Goal: Information Seeking & Learning: Find specific fact

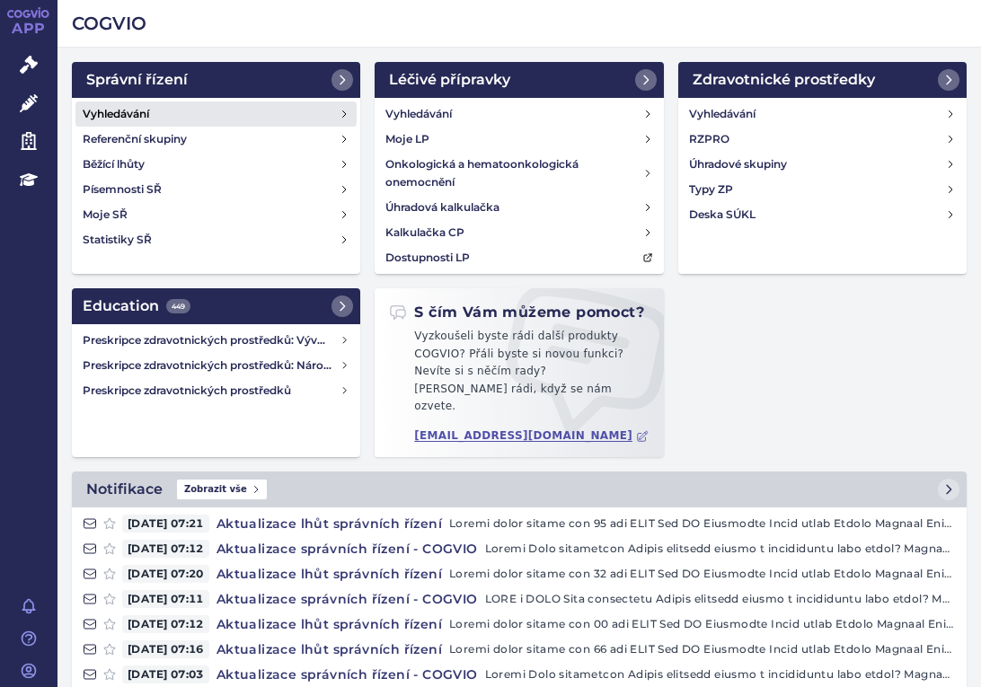
click at [163, 116] on link "Vyhledávání" at bounding box center [215, 113] width 281 height 25
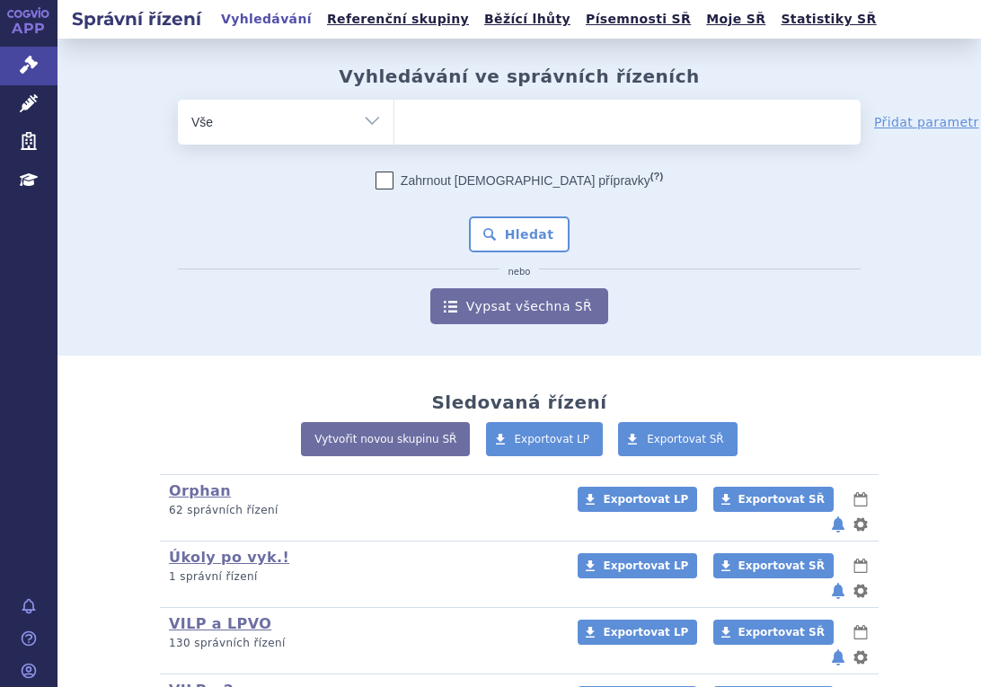
click at [488, 129] on ul at bounding box center [627, 119] width 466 height 38
click at [394, 129] on select at bounding box center [393, 121] width 1 height 45
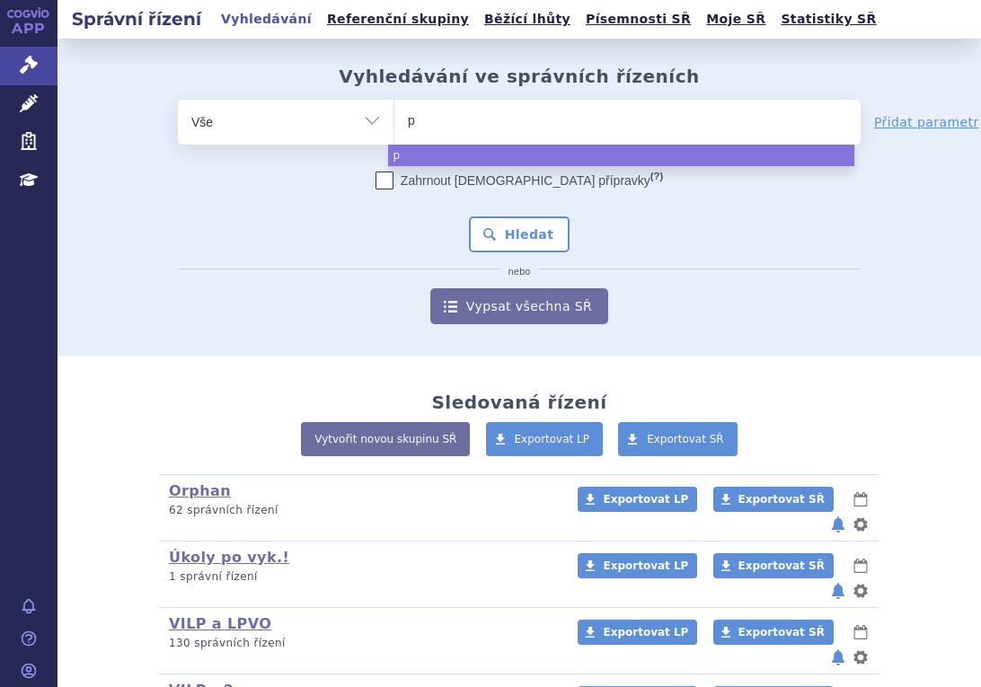
type input "pa"
type input "pax"
type input "paxlo"
type input "paxlov"
type input "paxlovi"
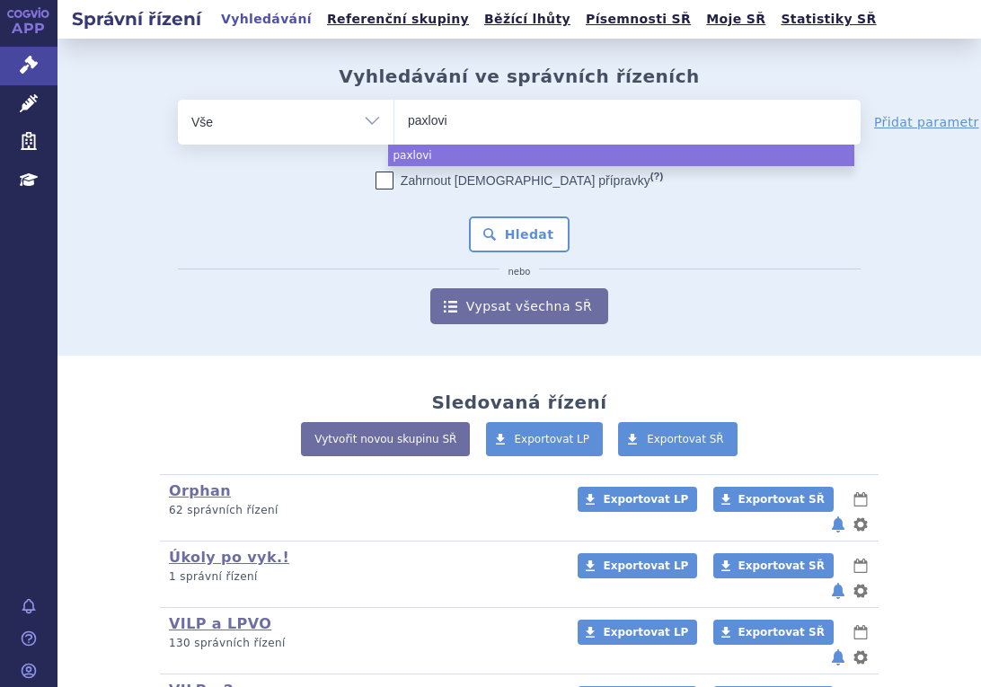
type input "paxlovid"
select select "paxlovid"
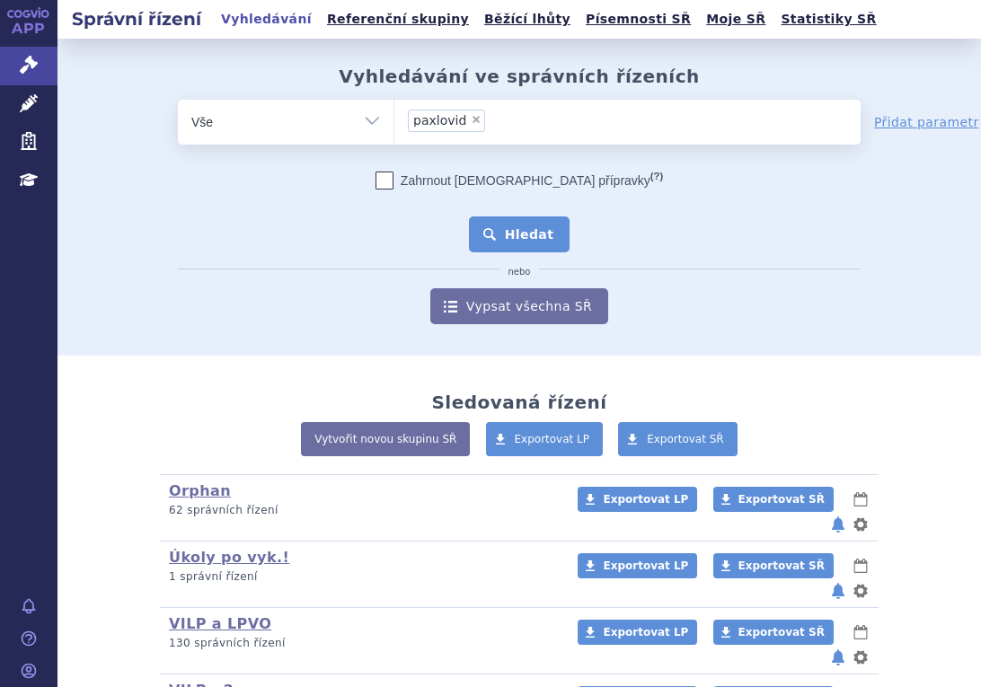
click at [523, 225] on button "Hledat" at bounding box center [519, 234] width 101 height 36
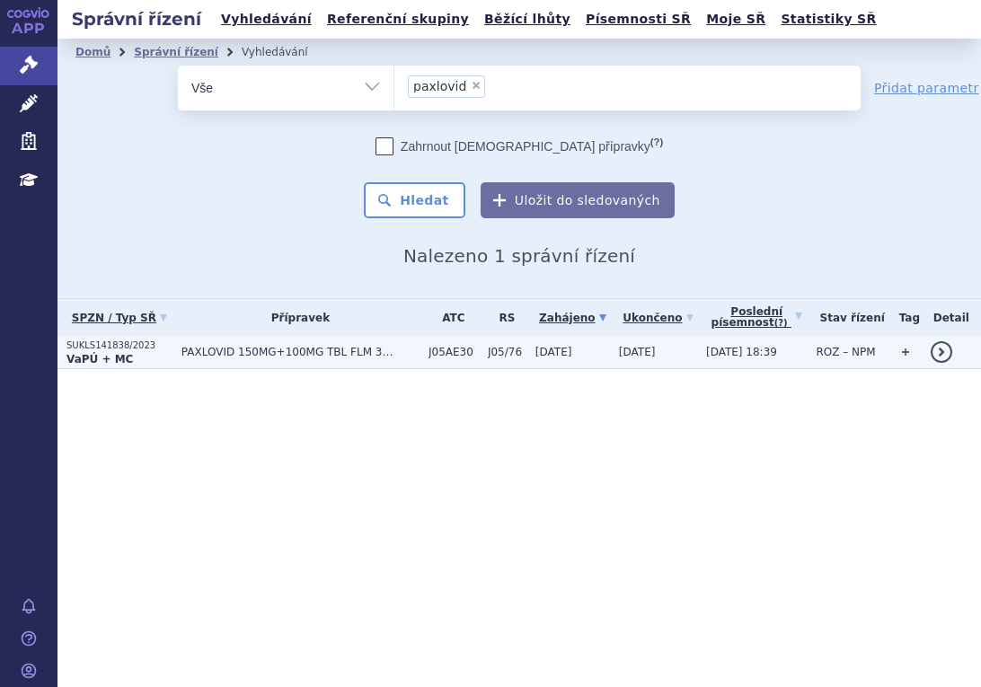
click at [148, 350] on p "SUKLS141838/2023" at bounding box center [119, 345] width 106 height 13
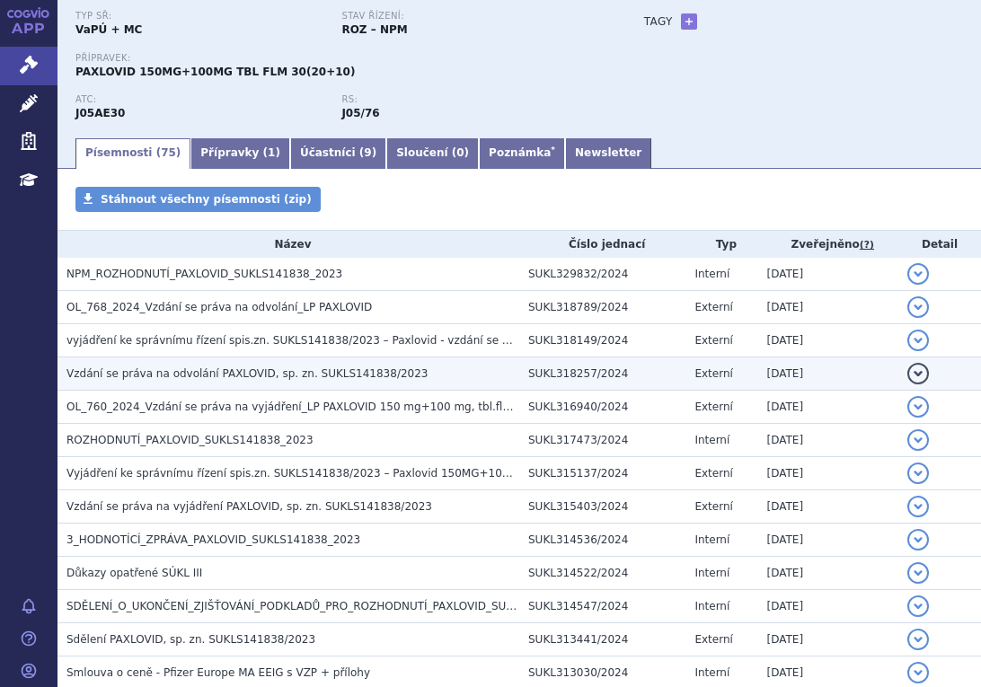
scroll to position [269, 0]
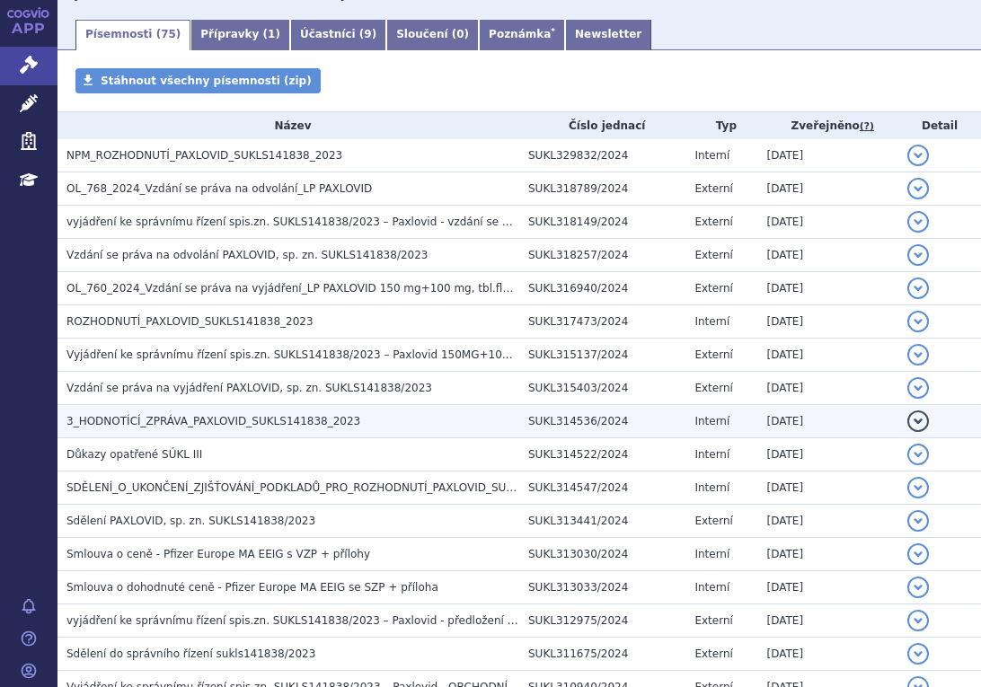
click at [163, 418] on span "3_HODNOTÍCÍ_ZPRÁVA_PAXLOVID_SUKLS141838_2023" at bounding box center [213, 421] width 294 height 13
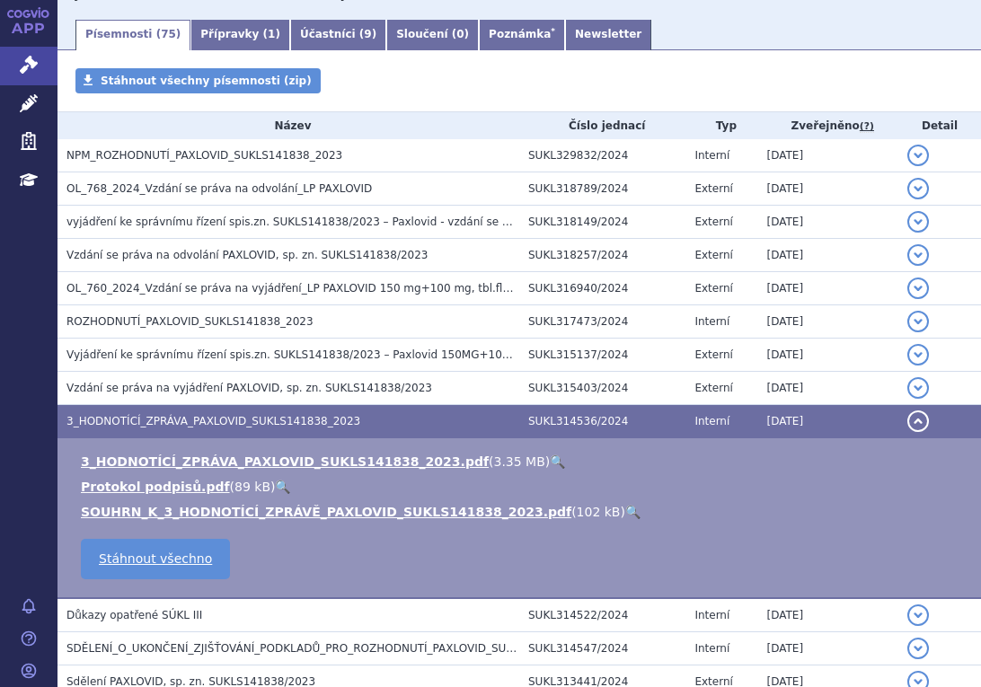
click at [550, 459] on link "🔍" at bounding box center [557, 461] width 15 height 14
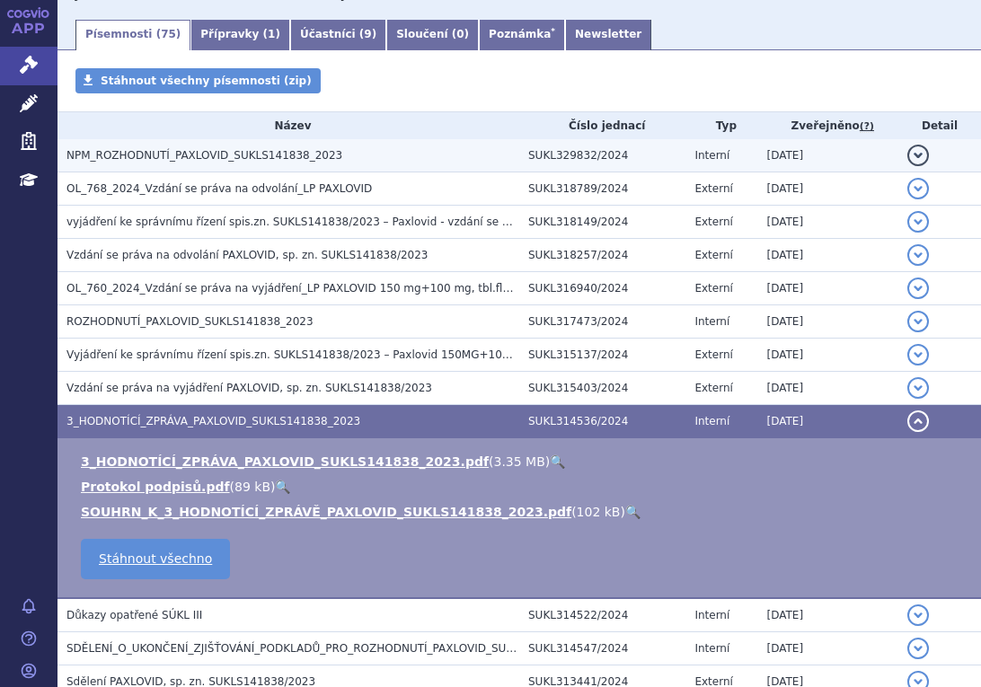
click at [330, 158] on h3 "NPM_ROZHODNUTÍ_PAXLOVID_SUKLS141838_2023" at bounding box center [292, 155] width 453 height 18
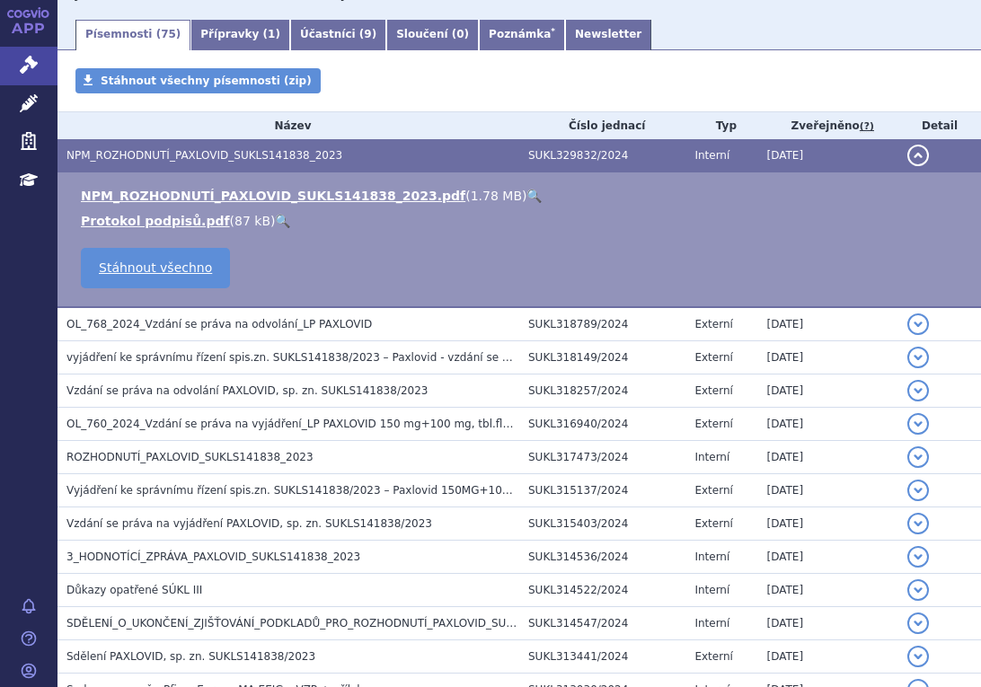
click at [526, 190] on link "🔍" at bounding box center [533, 196] width 15 height 14
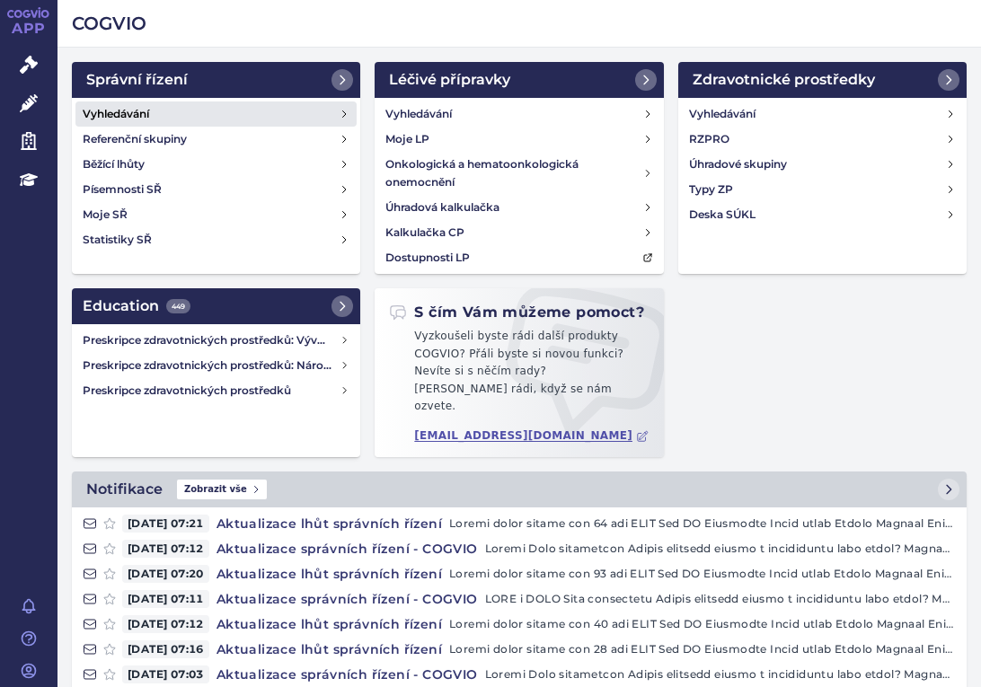
click at [131, 107] on h4 "Vyhledávání" at bounding box center [116, 114] width 66 height 18
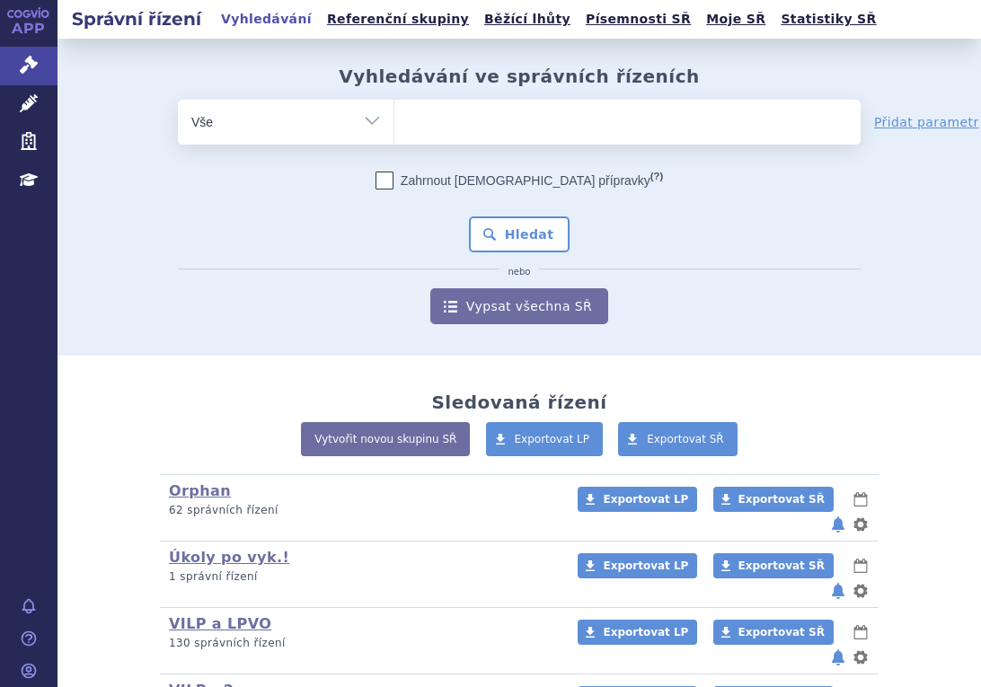
click at [486, 105] on ul at bounding box center [627, 119] width 466 height 38
click at [394, 105] on select at bounding box center [393, 121] width 1 height 45
type input "la"
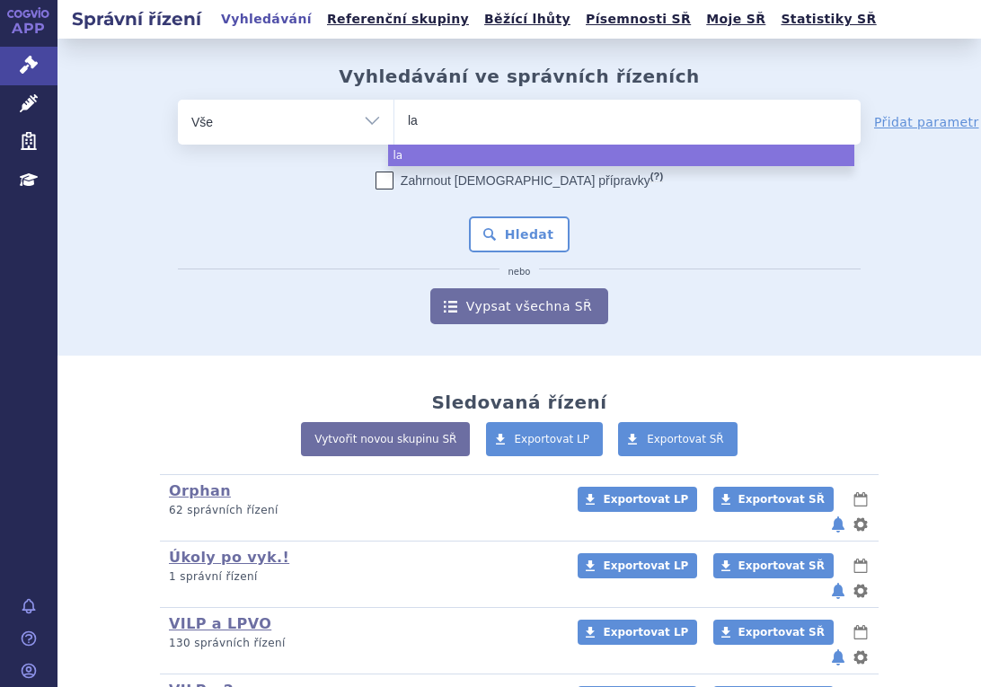
type input "lag"
type input "lagev"
type input "lagevr"
type input "lagevri"
type input "lagevrio"
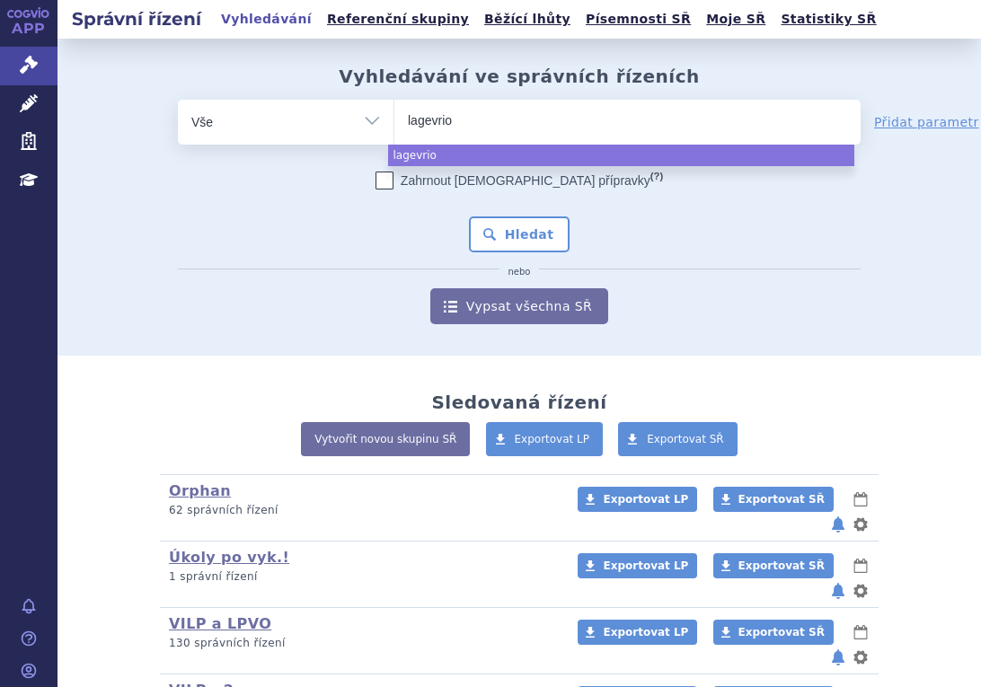
select select "lagevrio"
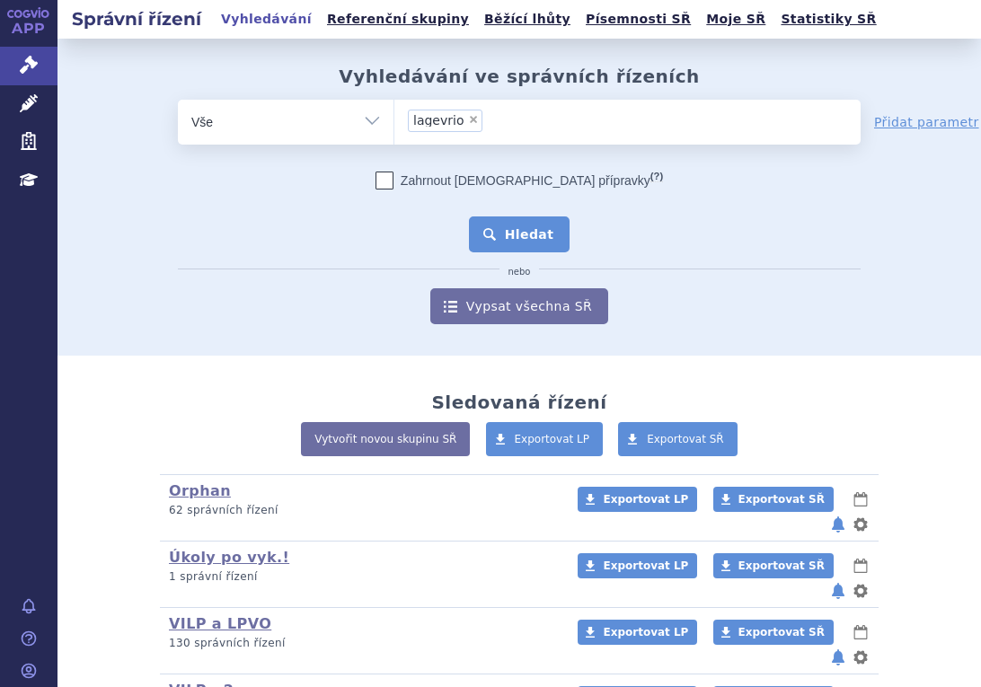
click at [537, 230] on button "Hledat" at bounding box center [519, 234] width 101 height 36
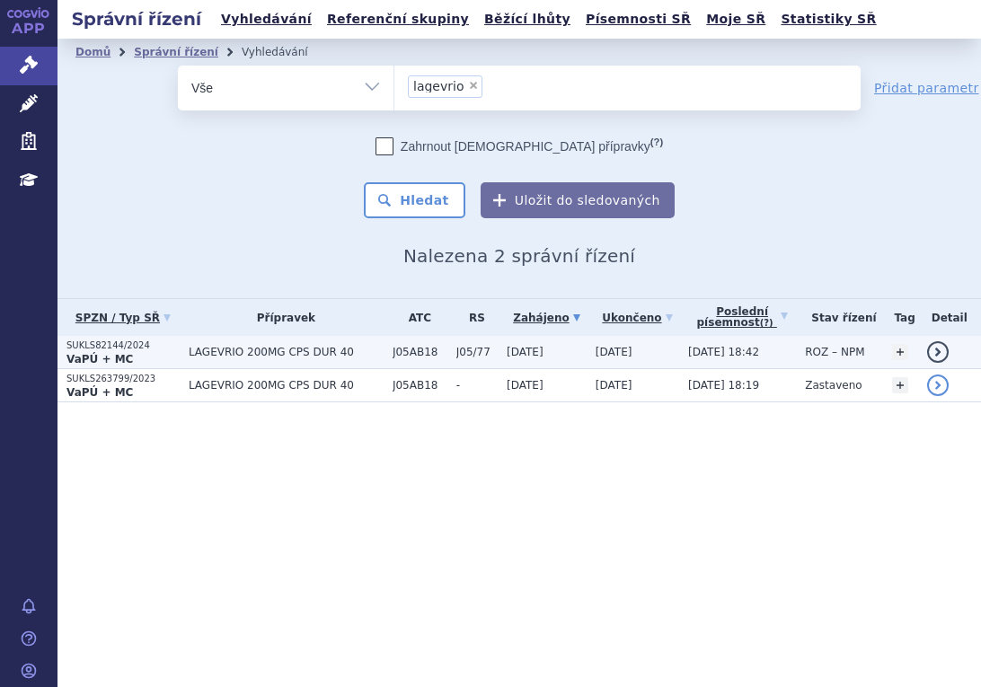
click at [192, 340] on td "LAGEVRIO 200MG CPS DUR 40" at bounding box center [282, 352] width 204 height 33
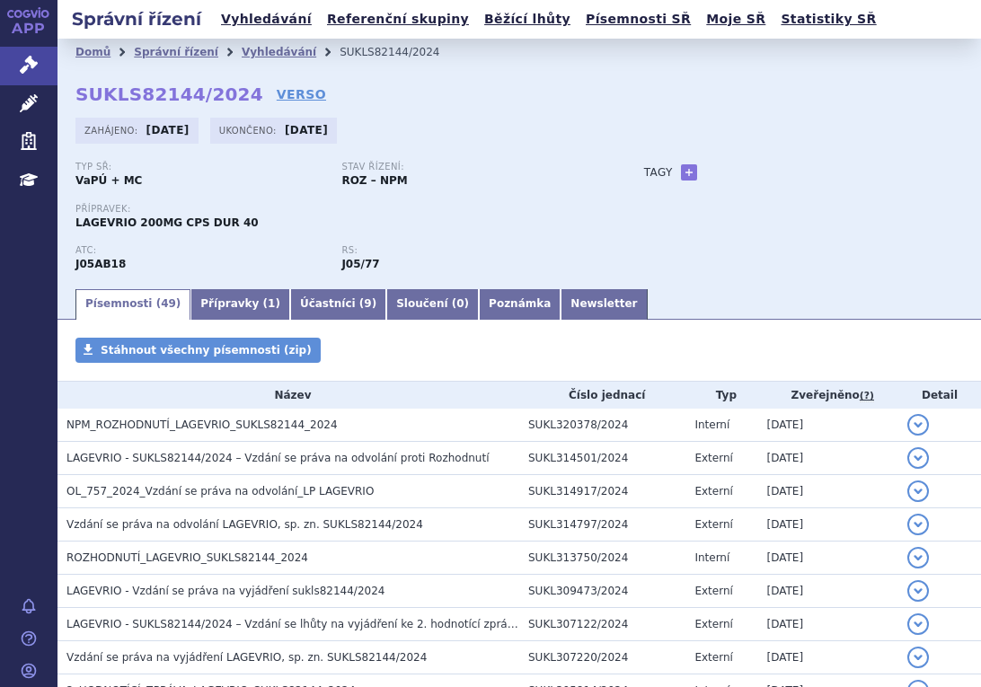
click at [603, 144] on div "Zahájeno: 03.04.2024 Ukončeno: 09.12.2024" at bounding box center [518, 135] width 887 height 35
click at [242, 46] on link "Vyhledávání" at bounding box center [279, 52] width 75 height 13
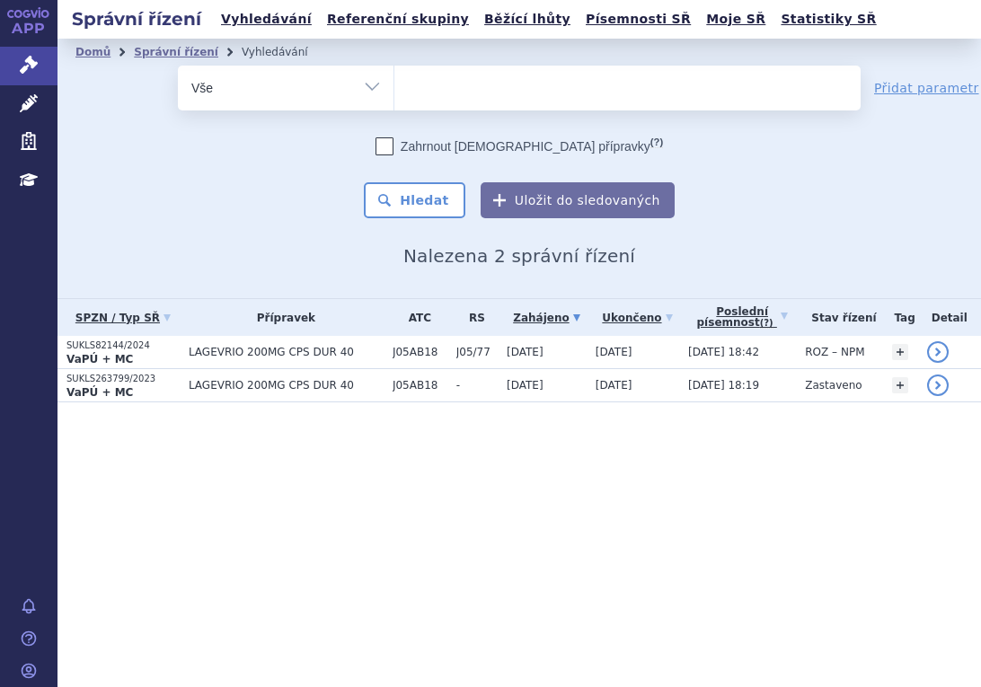
select select
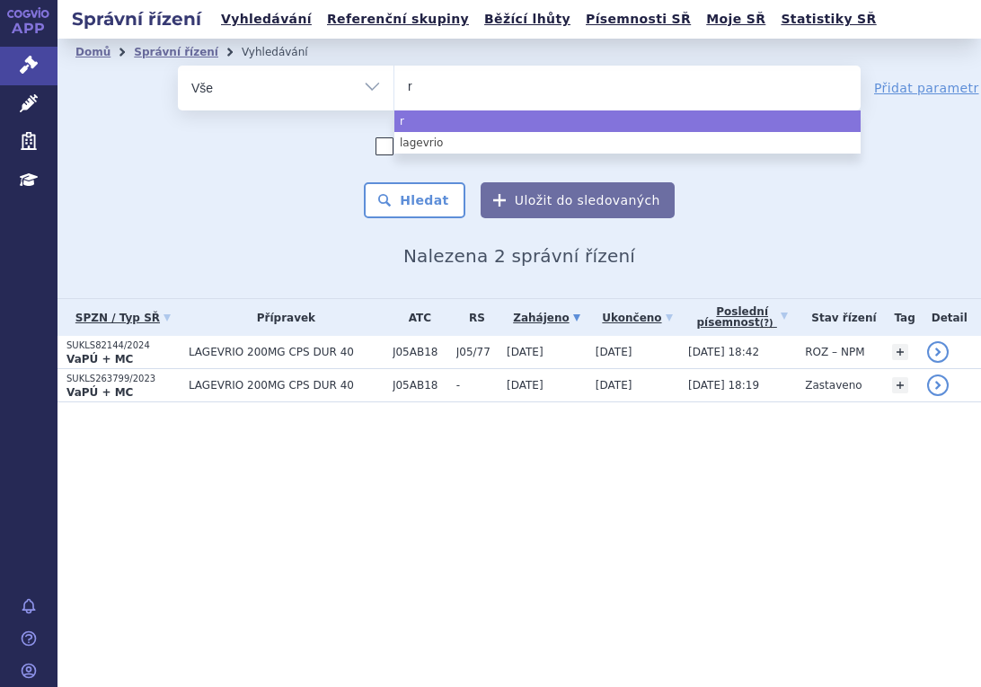
type input "re"
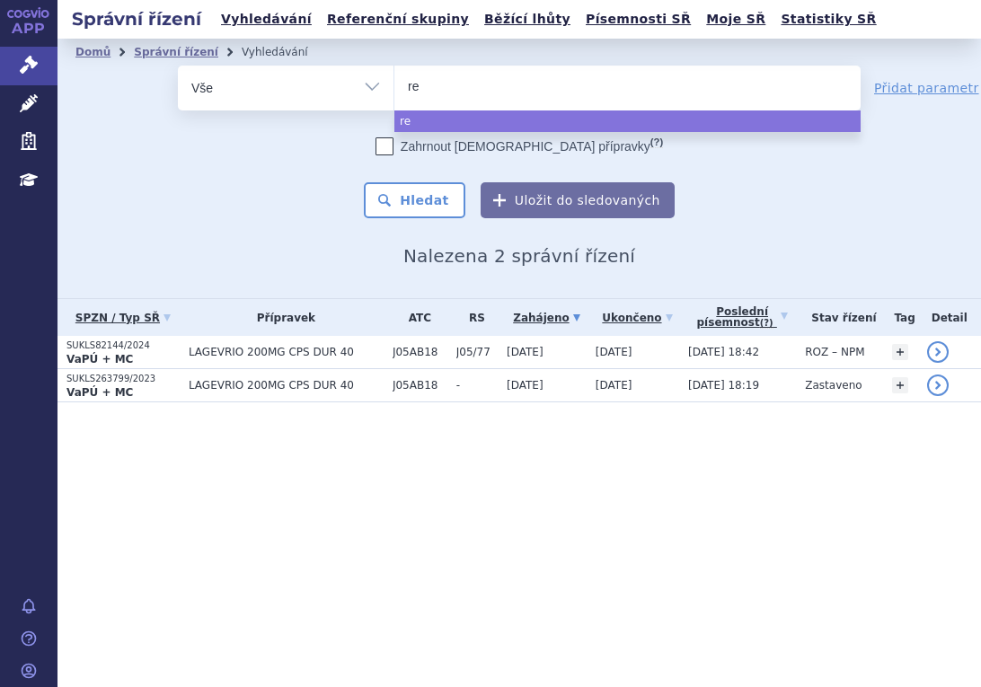
type input "ret"
type input "retse"
type input "retsev"
type input "retsevmo"
select select "retsevmo"
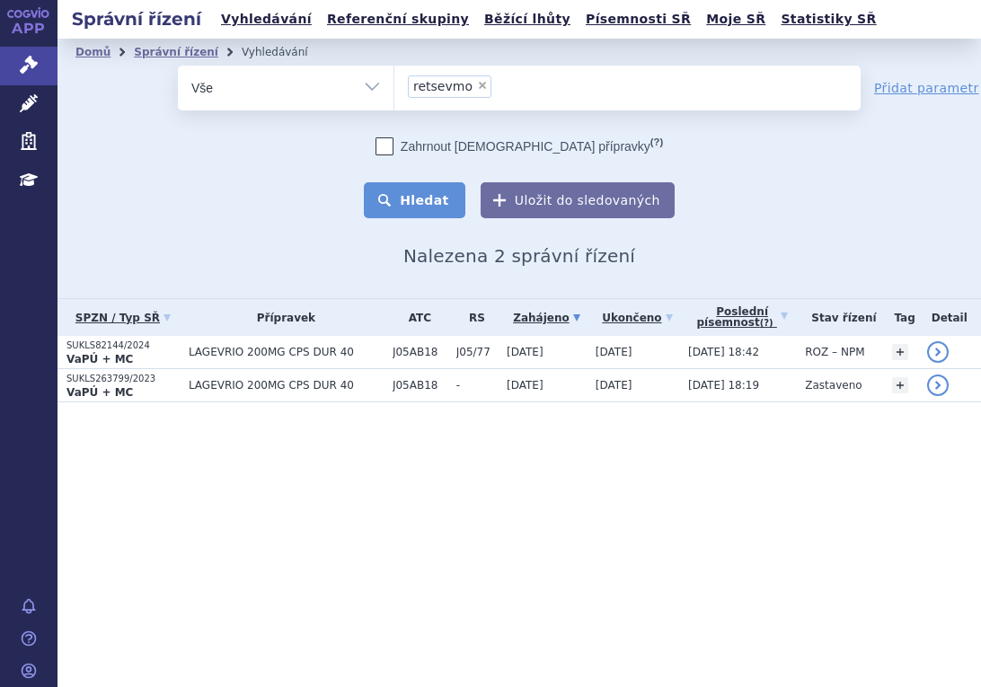
click at [445, 186] on button "Hledat" at bounding box center [414, 200] width 101 height 36
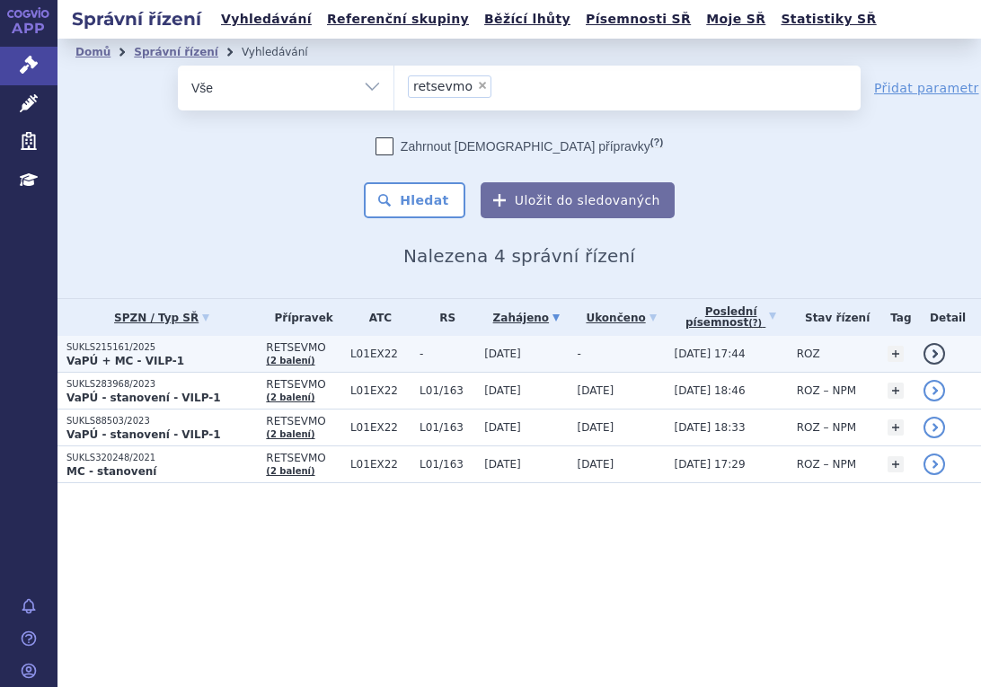
click at [204, 344] on p "SUKLS215161/2025" at bounding box center [161, 347] width 190 height 13
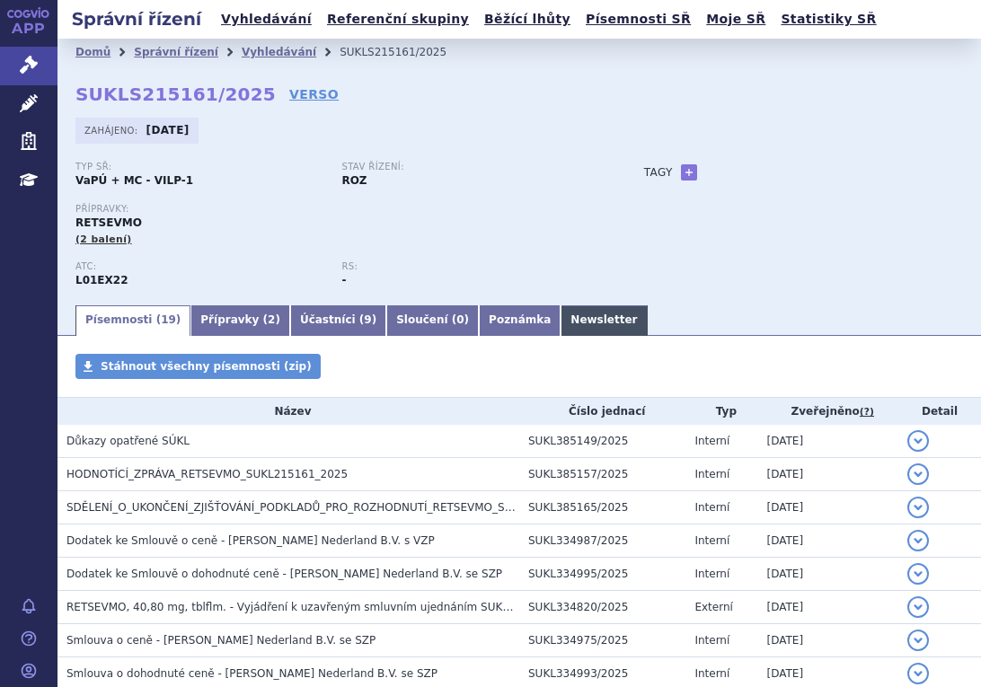
click at [560, 324] on link "Newsletter" at bounding box center [603, 320] width 86 height 31
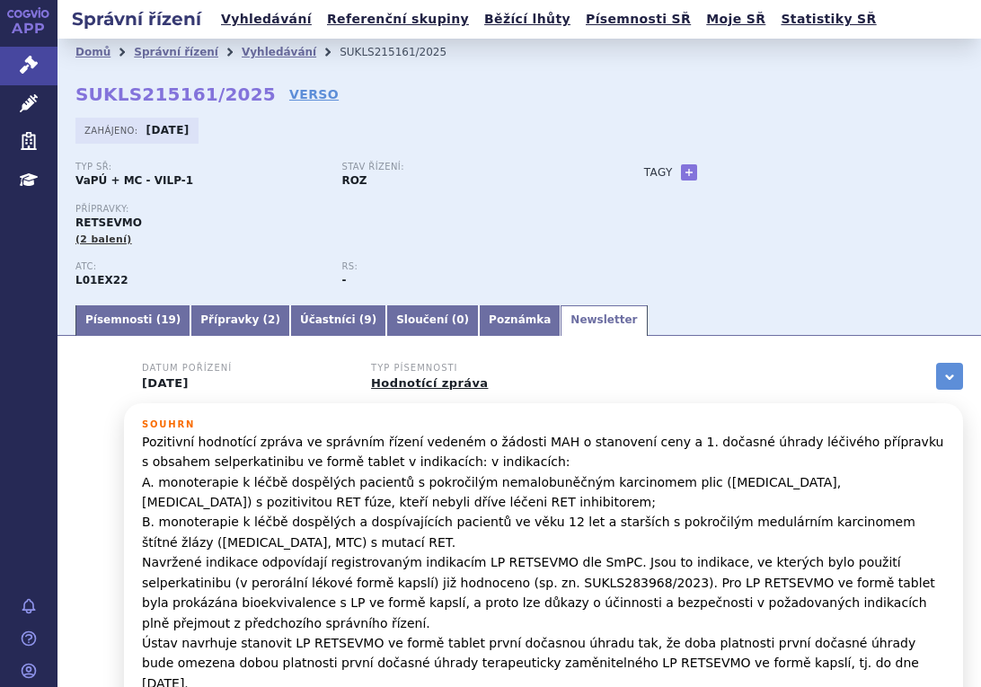
click at [255, 251] on div "Přípravky: RETSEVMO (2 balení)" at bounding box center [341, 232] width 533 height 57
click at [145, 330] on link "Písemnosti ( 19 )" at bounding box center [132, 320] width 115 height 31
